Goal: Navigation & Orientation: Find specific page/section

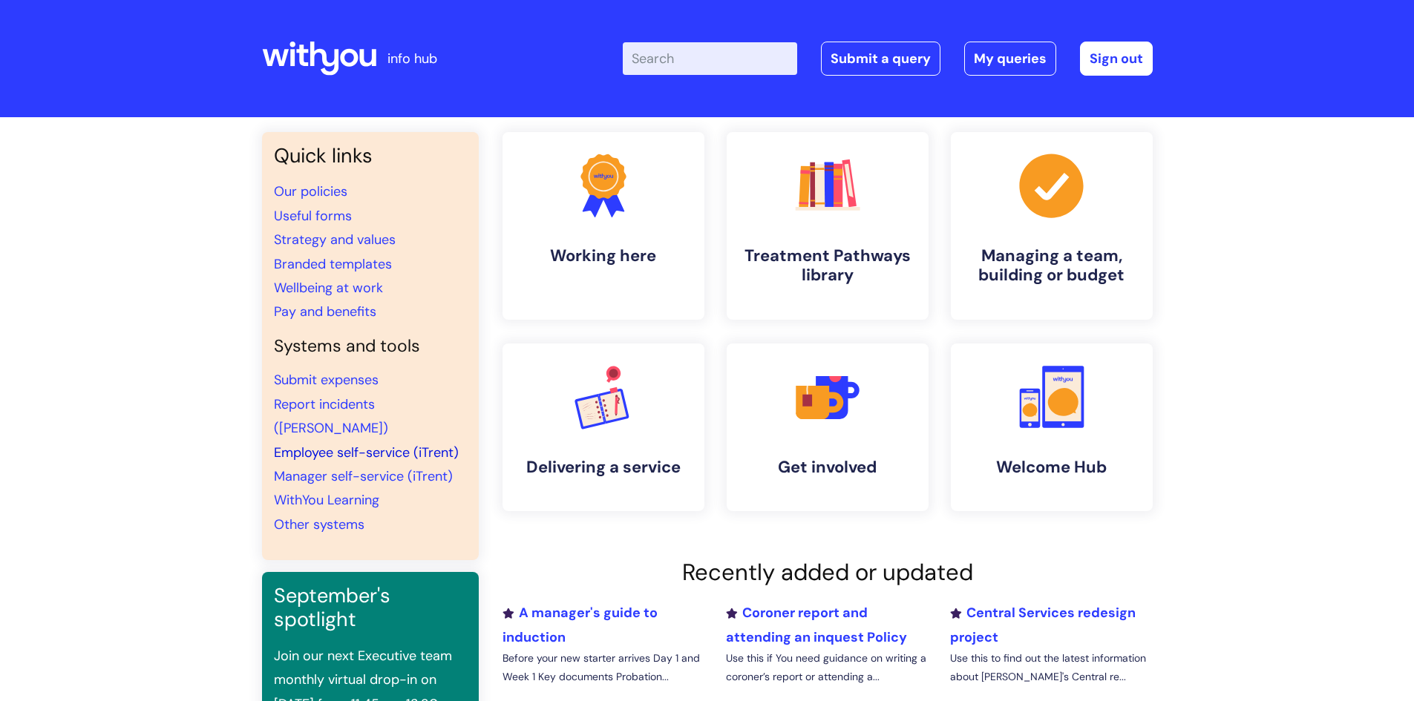
click at [370, 444] on link "Employee self-service (iTrent)" at bounding box center [366, 453] width 185 height 18
click at [362, 467] on link "Manager self-service (iTrent)" at bounding box center [363, 476] width 179 height 18
click at [329, 516] on link "Other systems" at bounding box center [319, 525] width 91 height 18
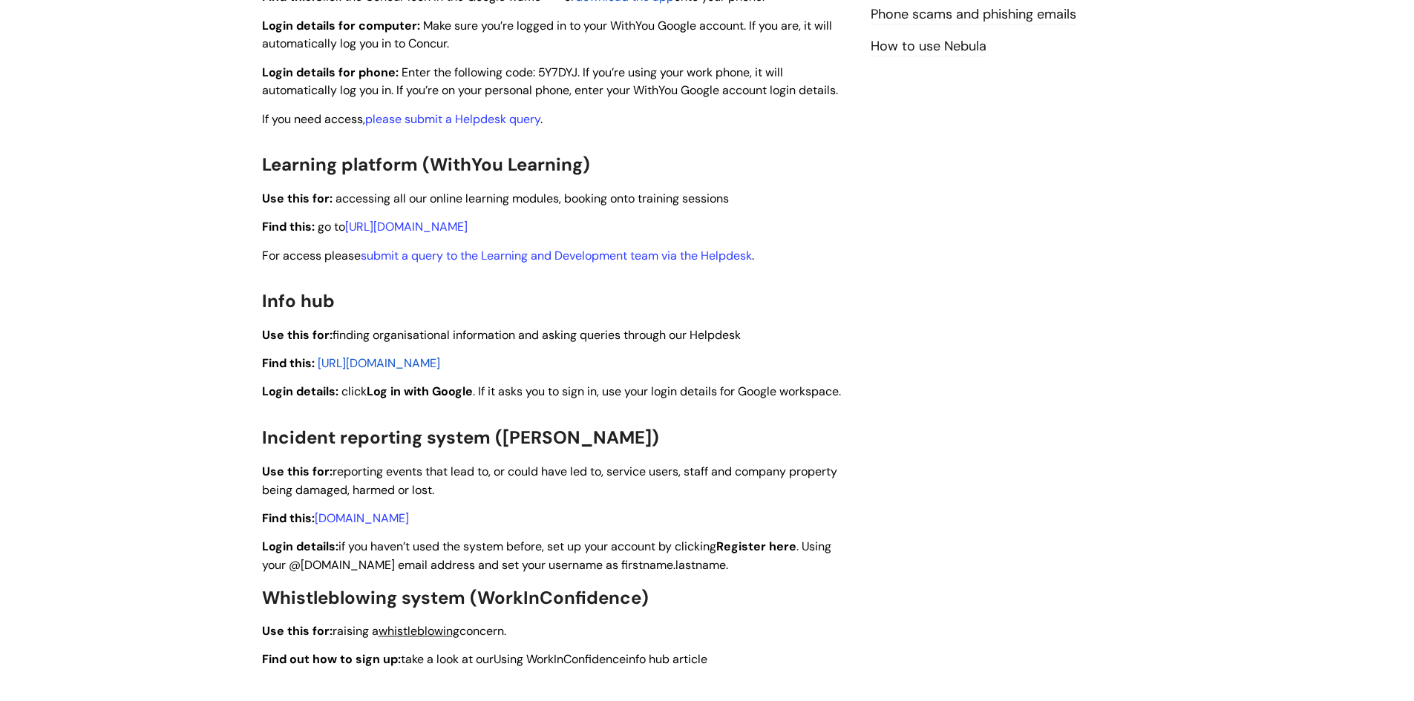
scroll to position [1113, 0]
